Goal: Check status: Check status

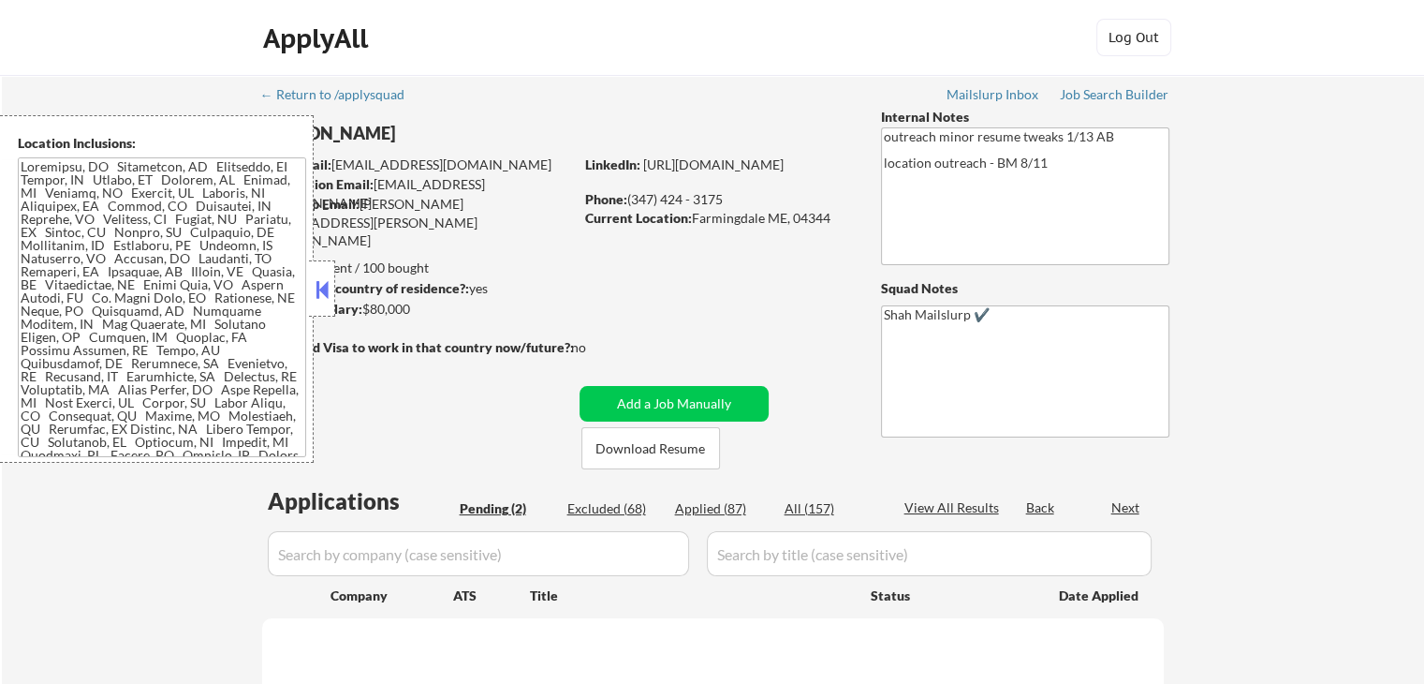
select select ""pending""
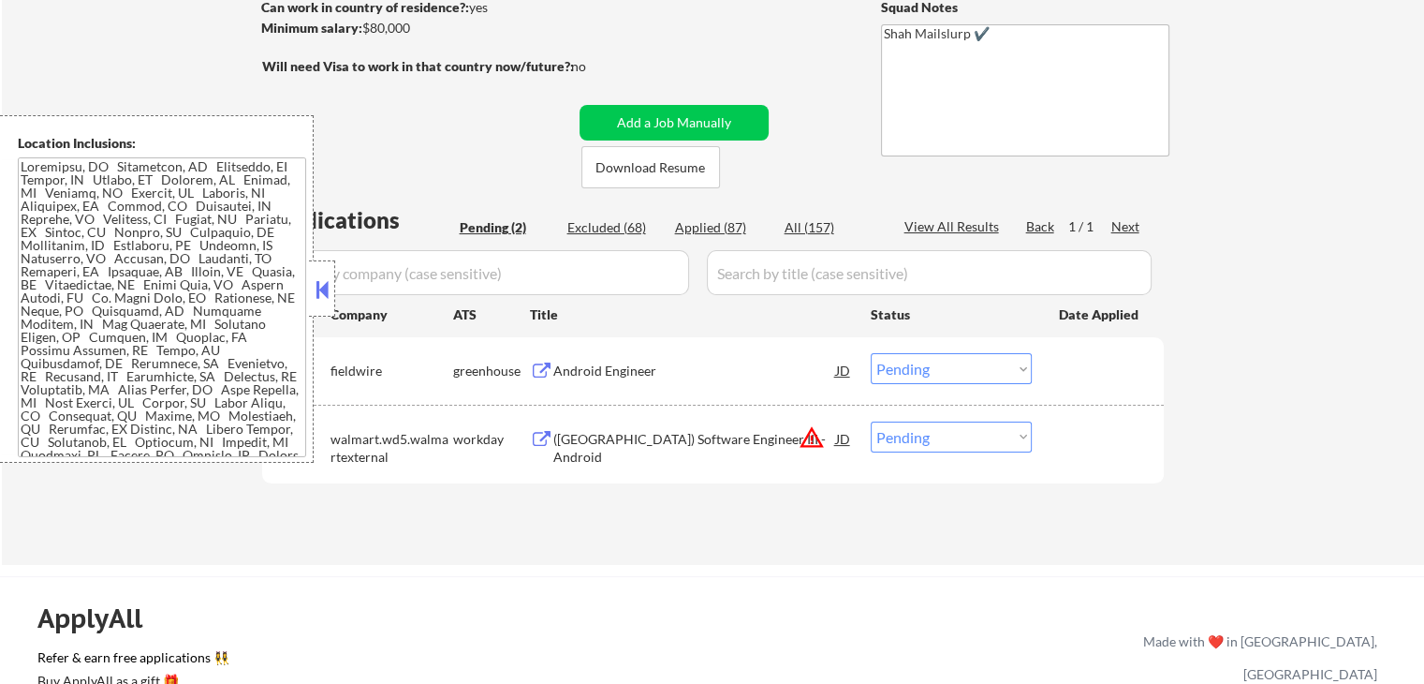
click at [581, 375] on div "Android Engineer" at bounding box center [694, 370] width 283 height 19
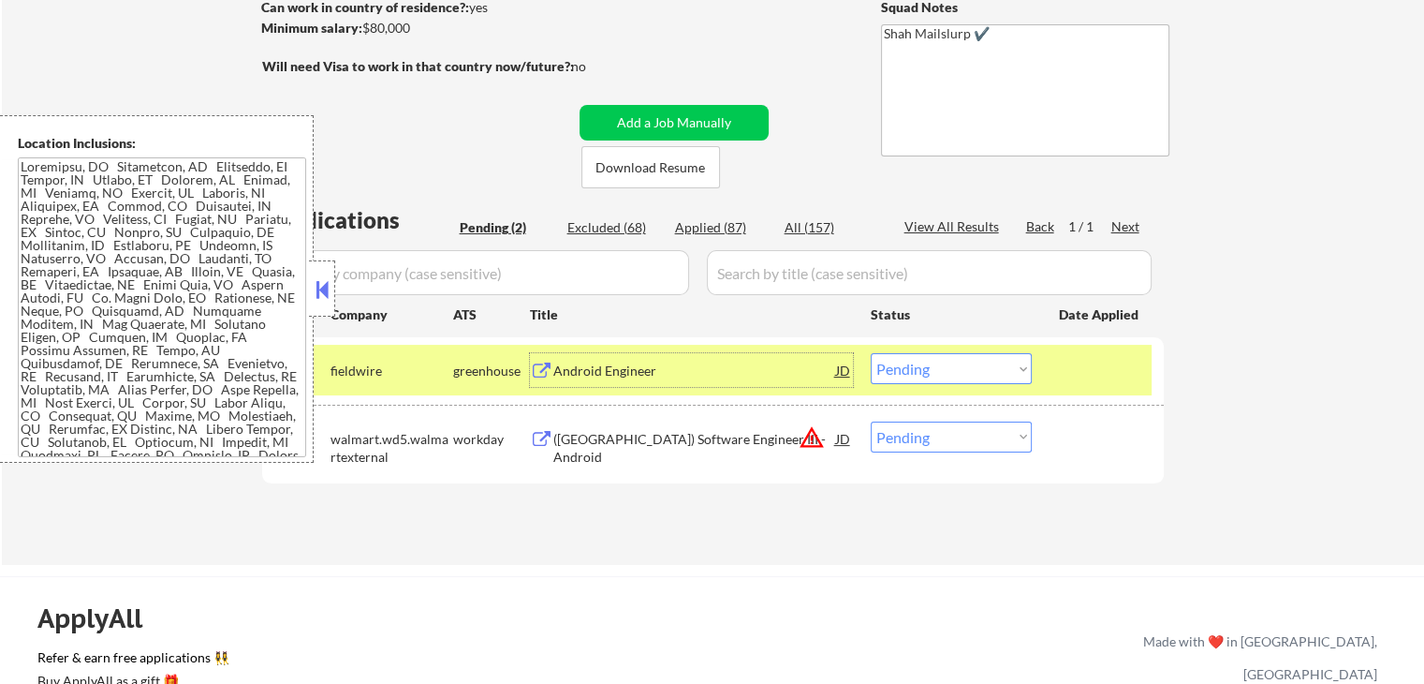
click at [599, 435] on div "([GEOGRAPHIC_DATA]) Software Engineer III - Android" at bounding box center [694, 448] width 283 height 37
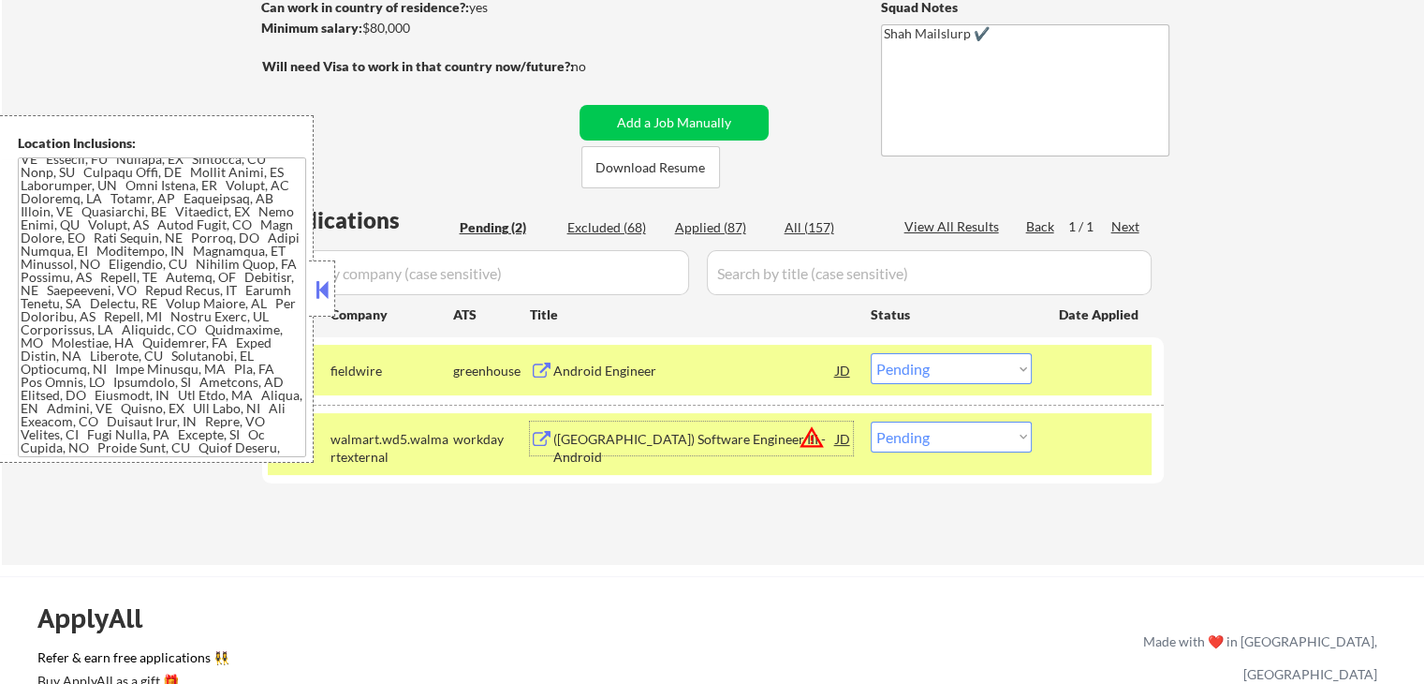
scroll to position [767, 0]
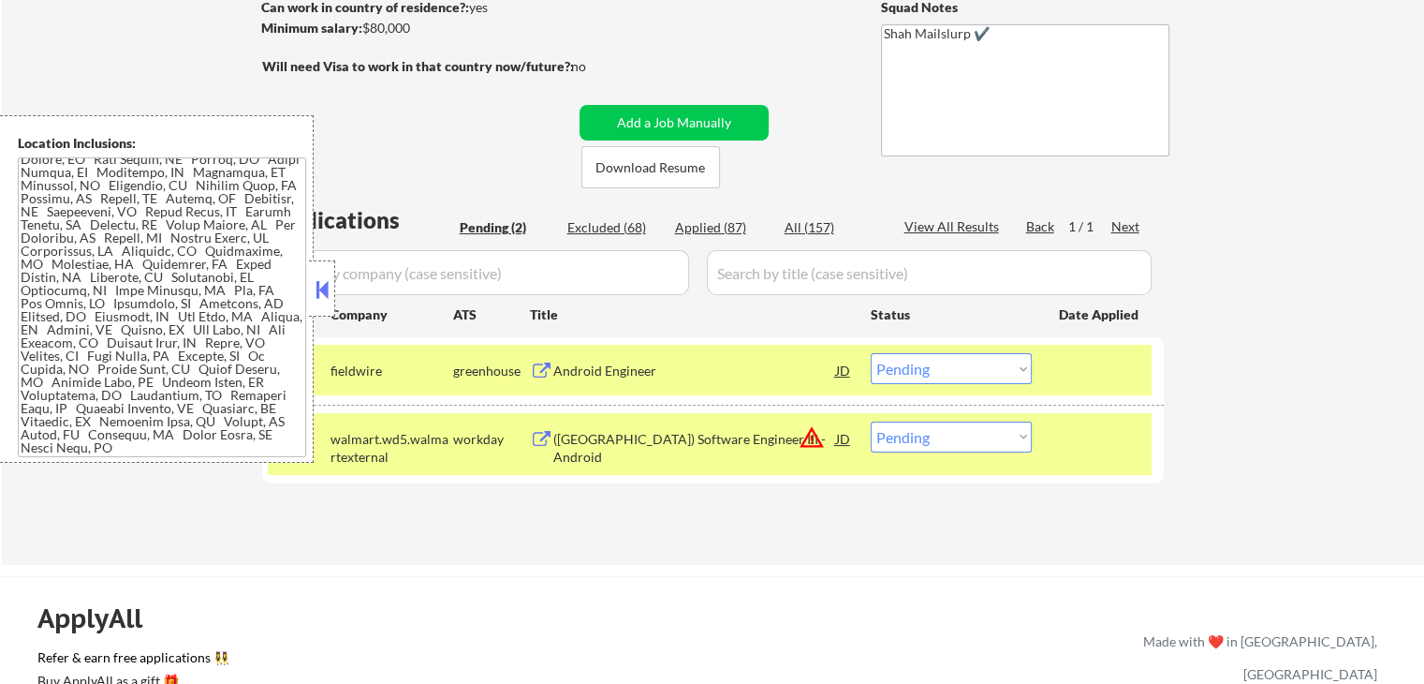
click at [958, 455] on div "#2 walmart.wd5.walmartexternal workday ([GEOGRAPHIC_DATA]) Software Engineer II…" at bounding box center [710, 444] width 884 height 62
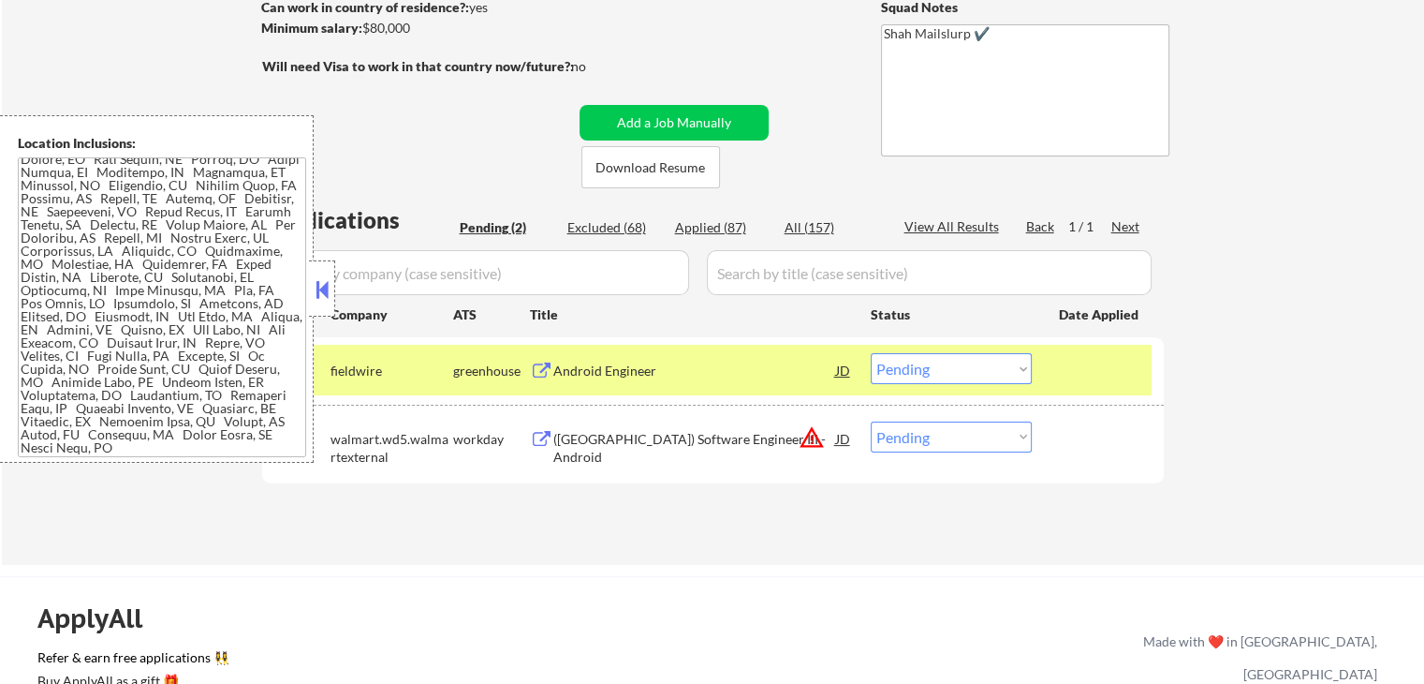
click at [959, 429] on select "Choose an option... Pending Applied Excluded (Questions) Excluded (Expired) Exc…" at bounding box center [951, 436] width 161 height 31
select select ""excluded__location_""
click at [871, 421] on select "Choose an option... Pending Applied Excluded (Questions) Excluded (Expired) Exc…" at bounding box center [951, 436] width 161 height 31
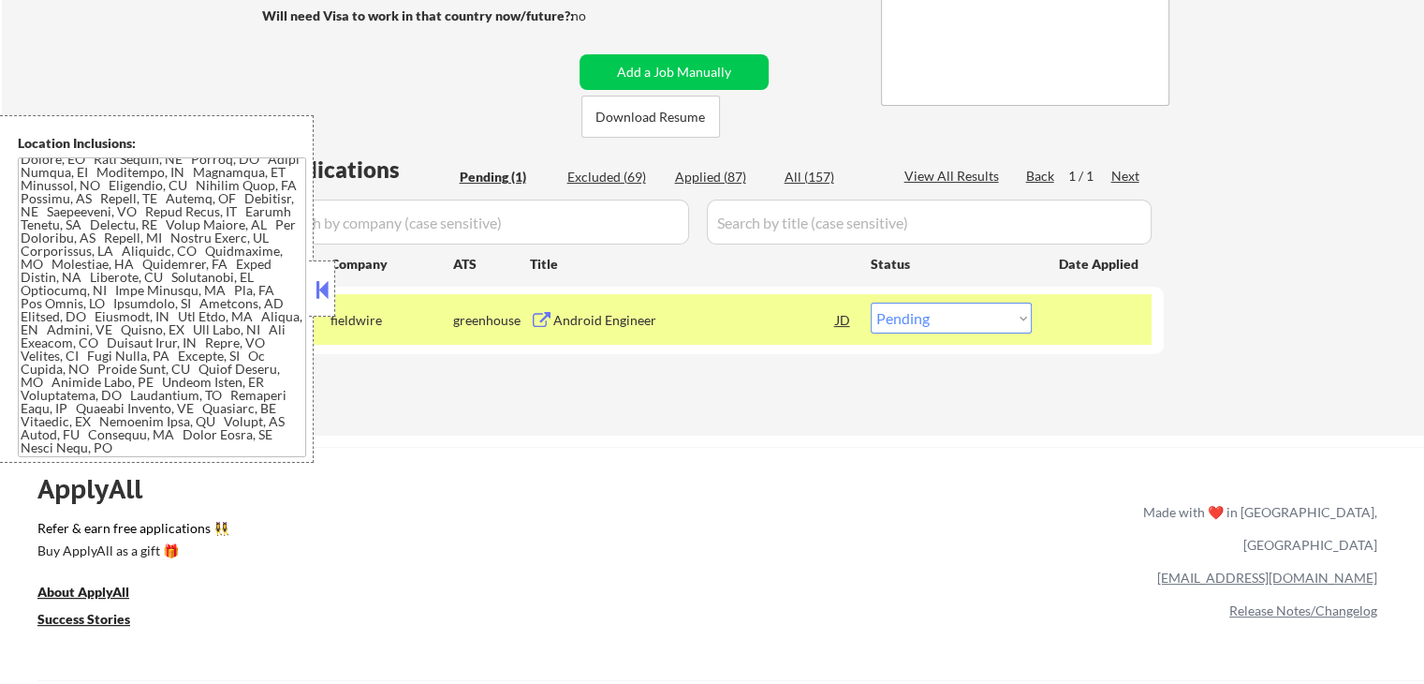
scroll to position [375, 0]
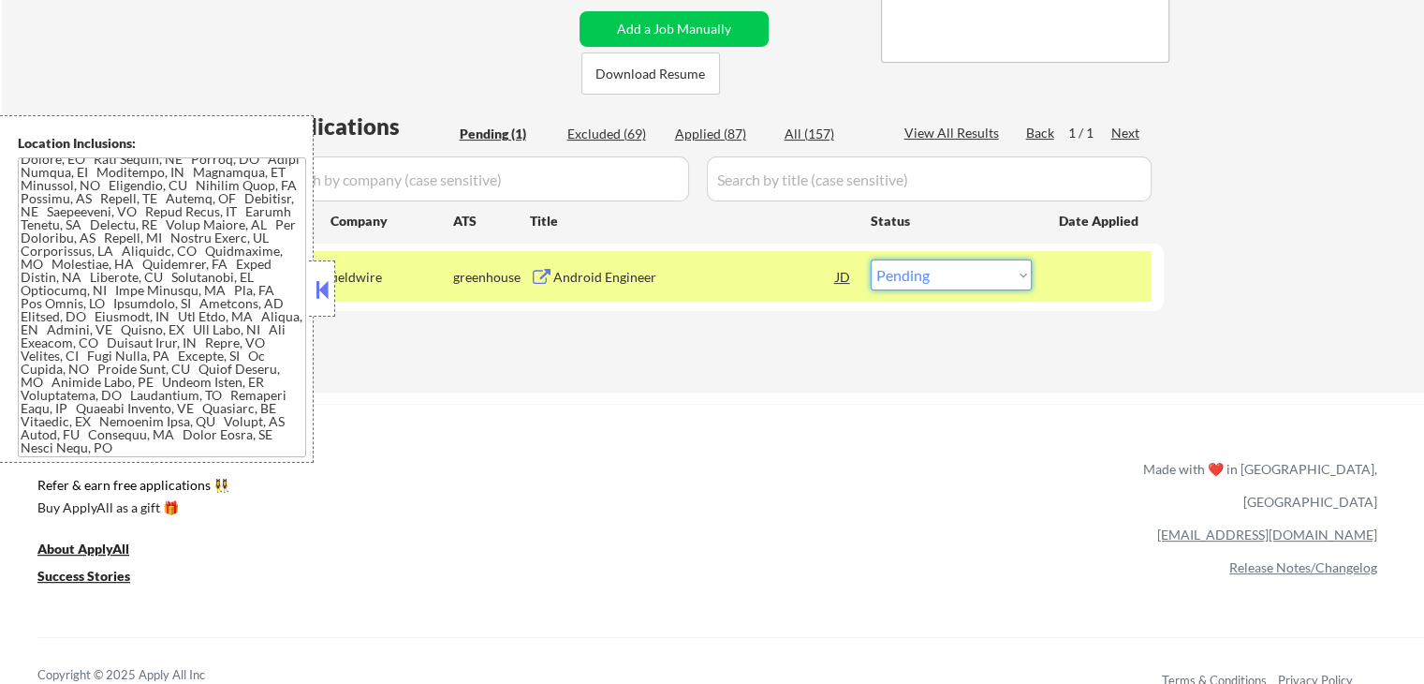
click at [943, 274] on select "Choose an option... Pending Applied Excluded (Questions) Excluded (Expired) Exc…" at bounding box center [951, 274] width 161 height 31
select select ""applied""
click at [871, 259] on select "Choose an option... Pending Applied Excluded (Questions) Excluded (Expired) Exc…" at bounding box center [951, 274] width 161 height 31
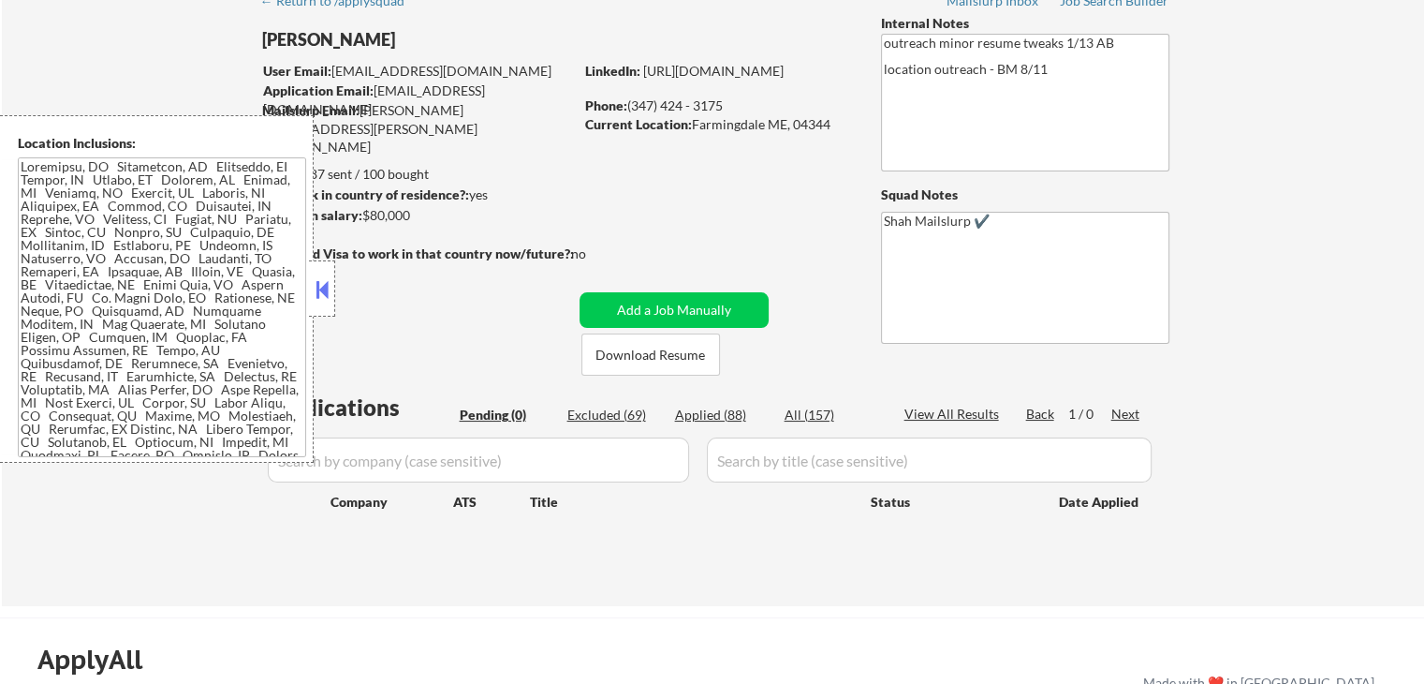
scroll to position [0, 0]
